Goal: Find specific page/section: Find specific page/section

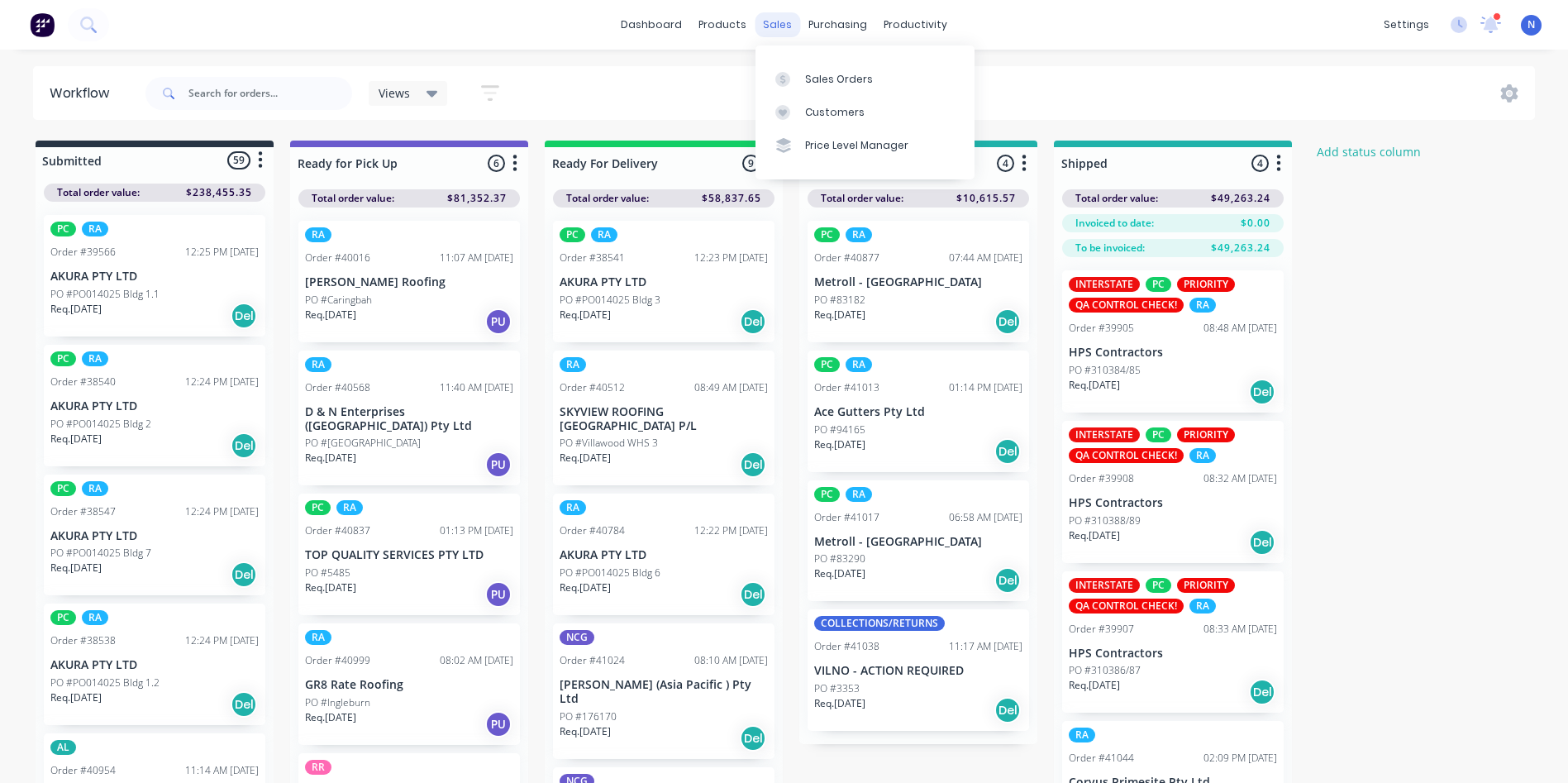
click at [770, 32] on div "sales" at bounding box center [777, 25] width 46 height 25
click at [816, 89] on link "Sales Orders" at bounding box center [865, 78] width 219 height 33
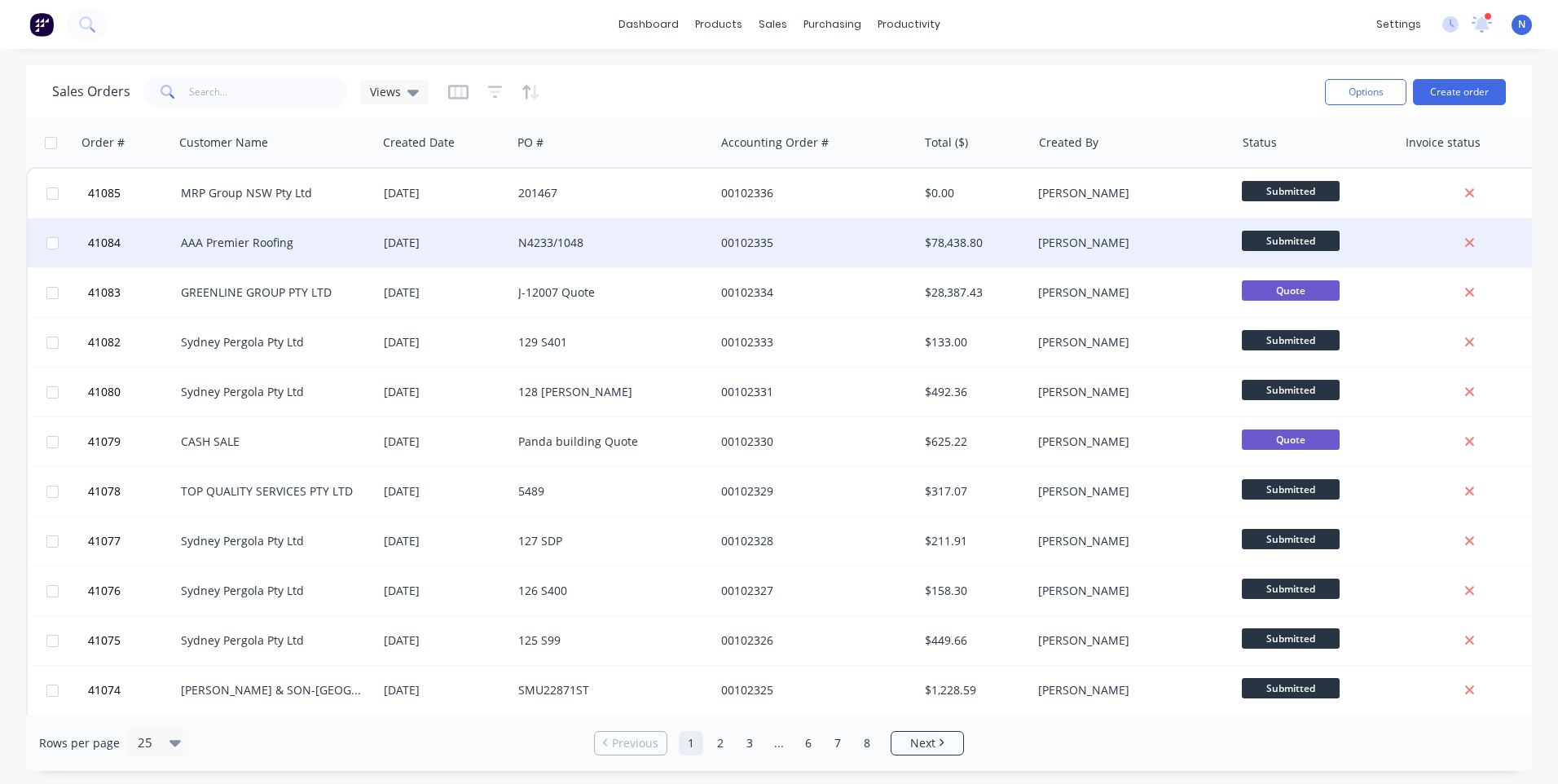
click at [412, 239] on div "[DATE]" at bounding box center [445, 243] width 122 height 16
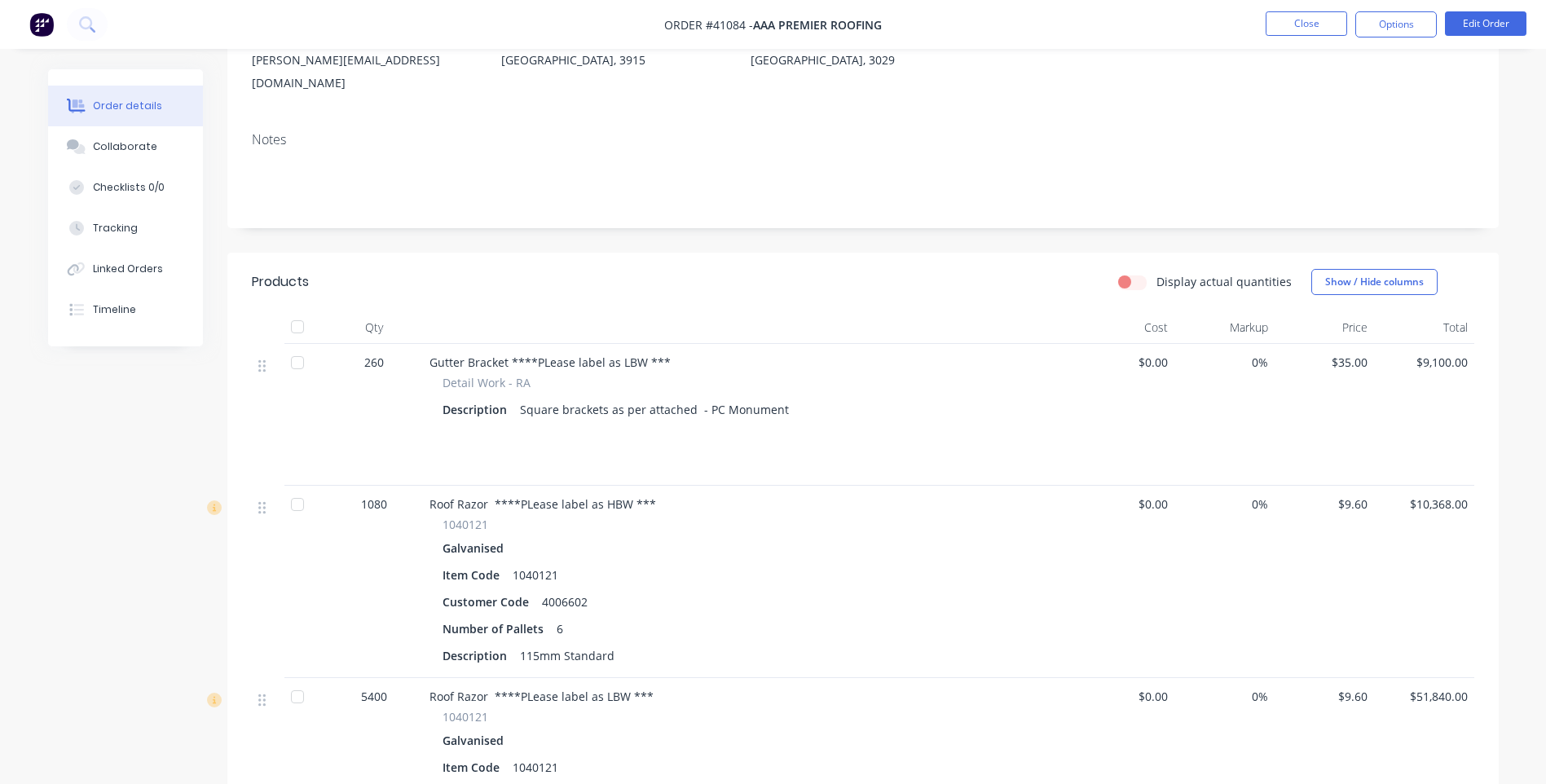
scroll to position [244, 0]
click at [1294, 19] on button "Close" at bounding box center [1306, 24] width 81 height 25
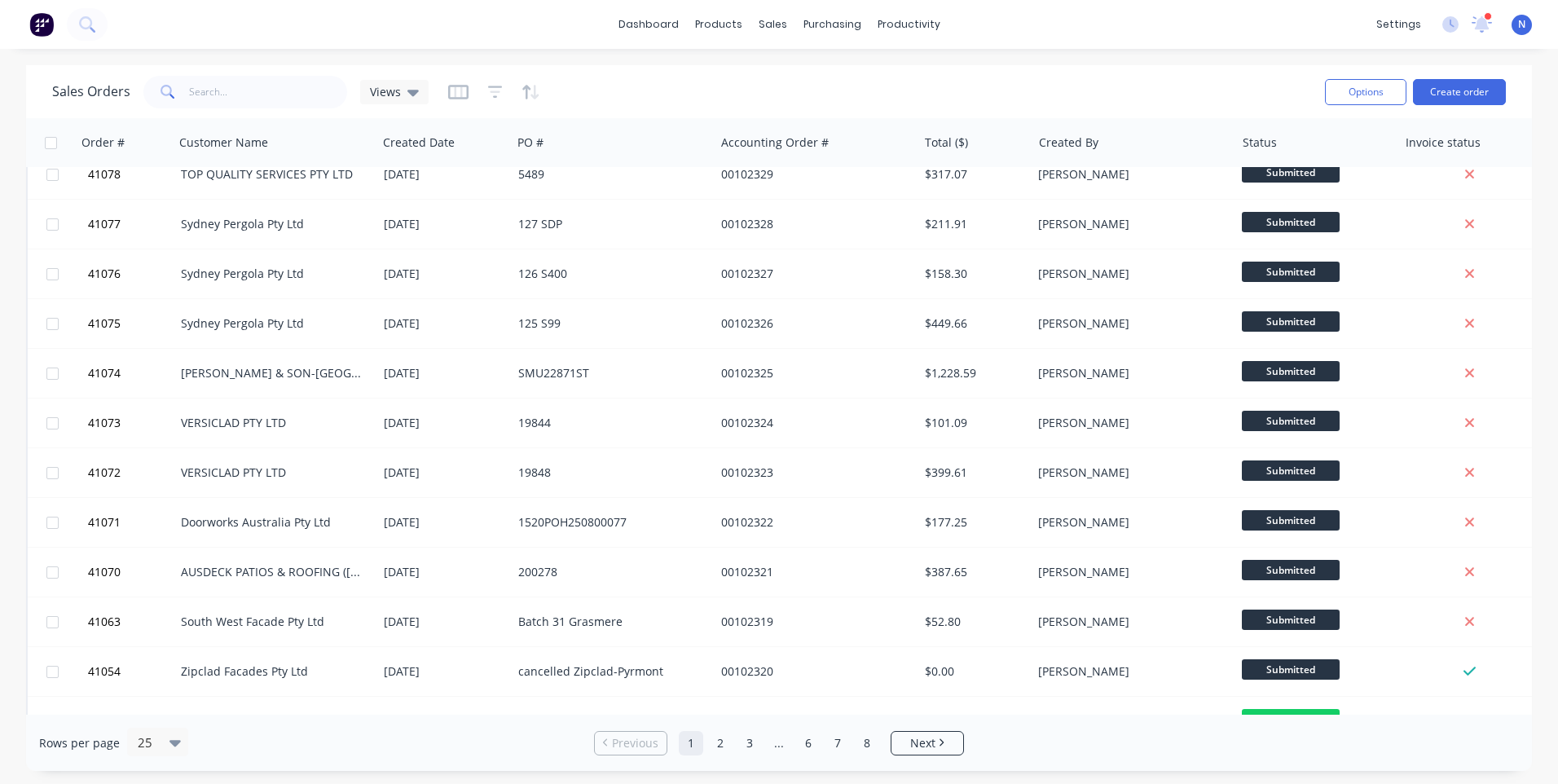
scroll to position [325, 0]
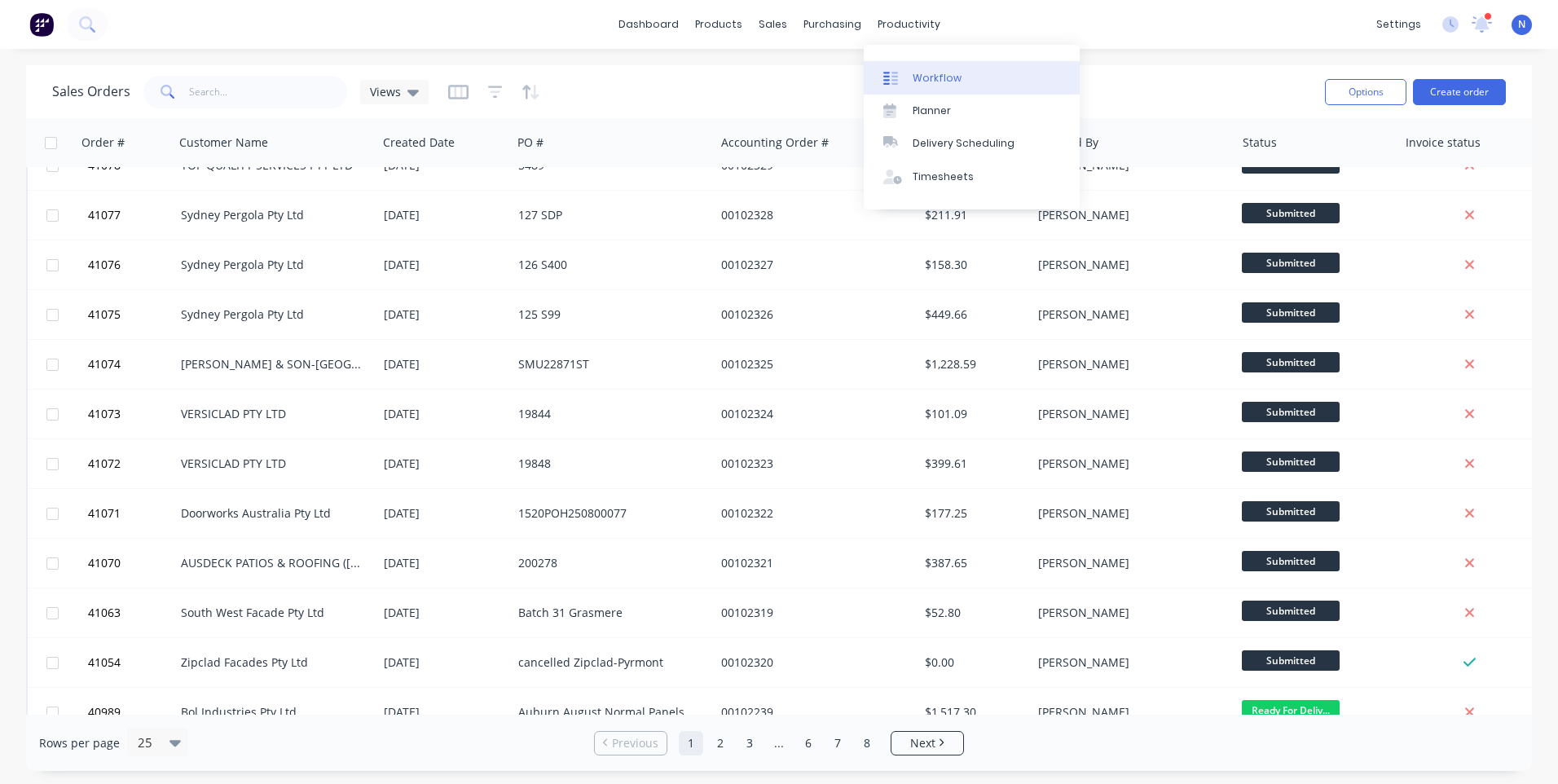
click at [930, 78] on div "Workflow" at bounding box center [937, 78] width 49 height 15
